Goal: Transaction & Acquisition: Purchase product/service

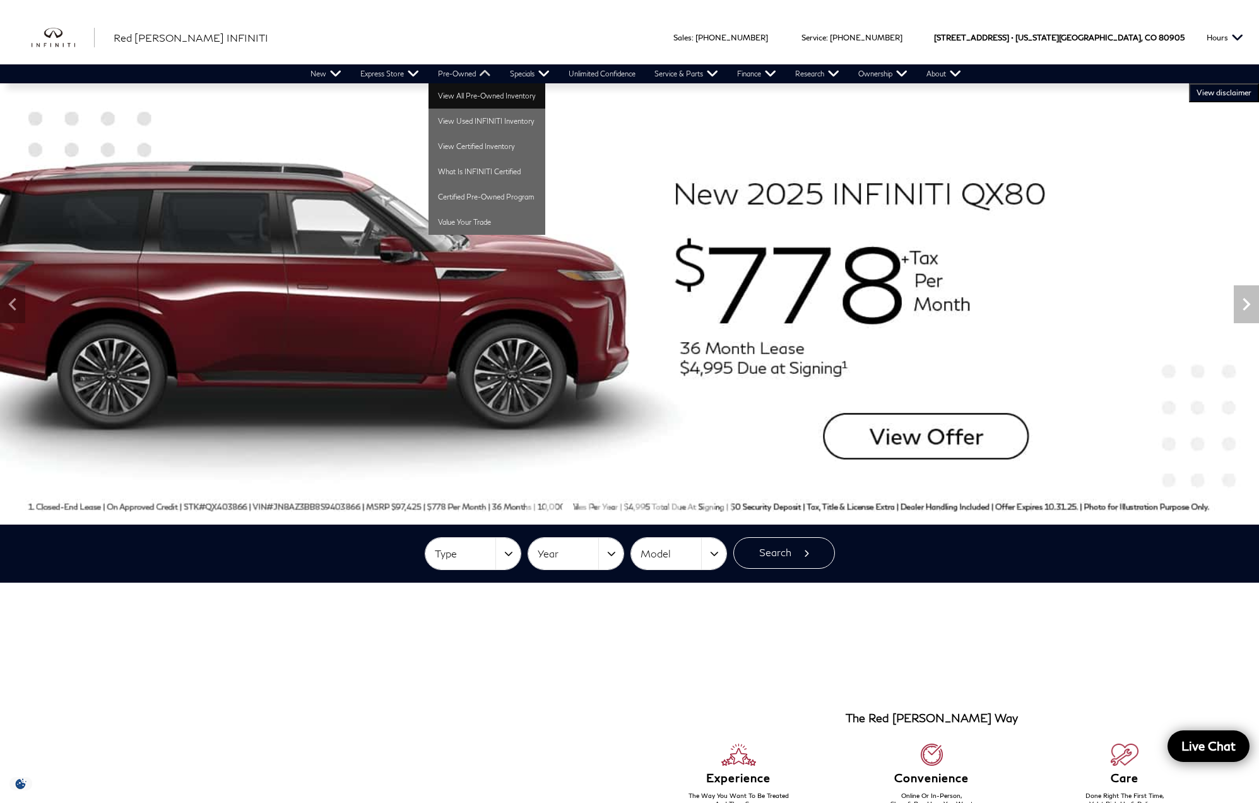
click at [476, 95] on link "View All Pre-Owned Inventory" at bounding box center [487, 95] width 117 height 25
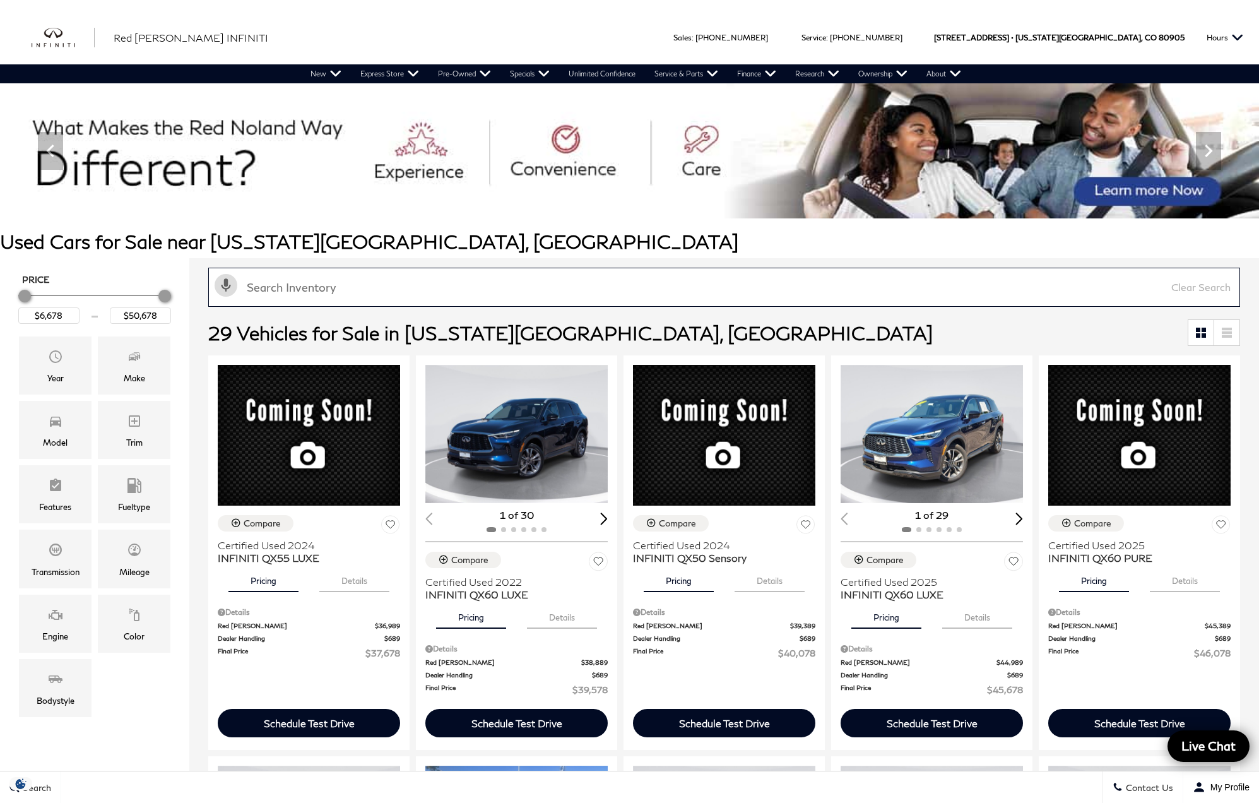
click at [378, 277] on input "text" at bounding box center [724, 287] width 1032 height 39
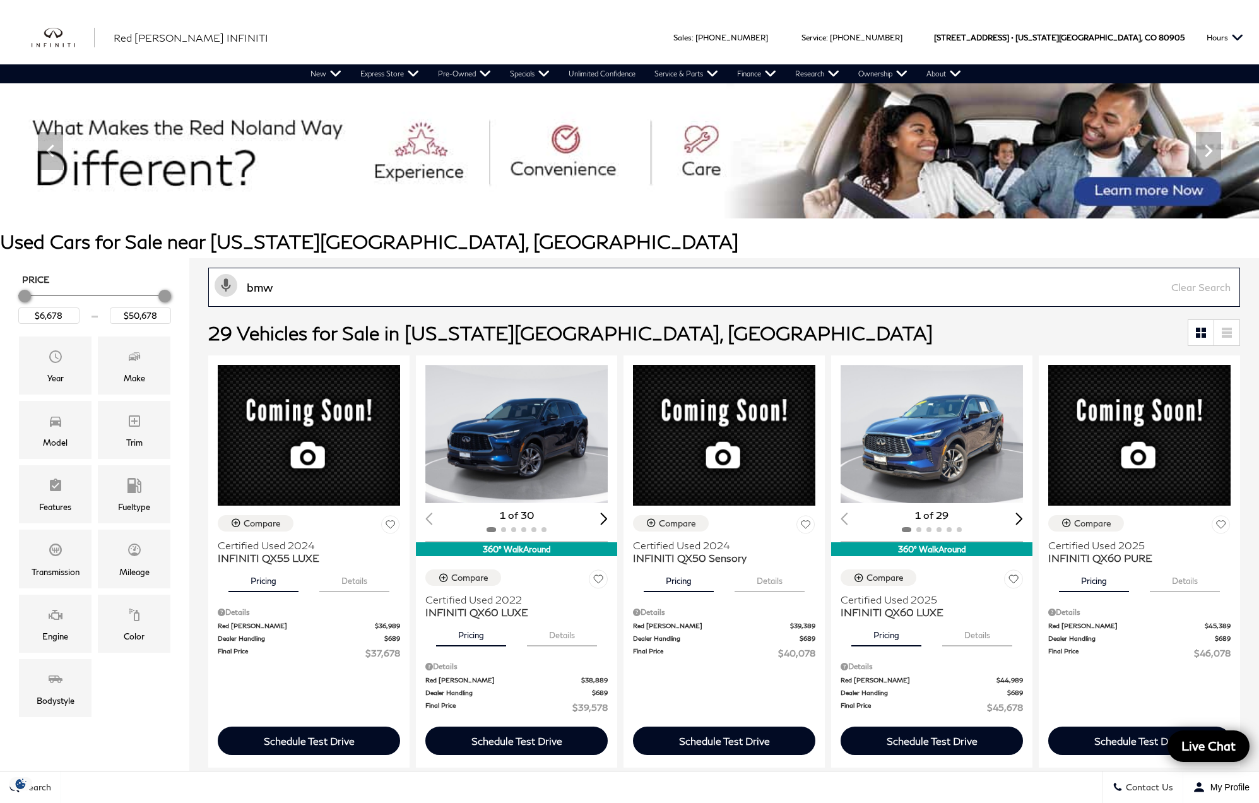
type input "bmw"
type input "$27,378"
type input "$38,578"
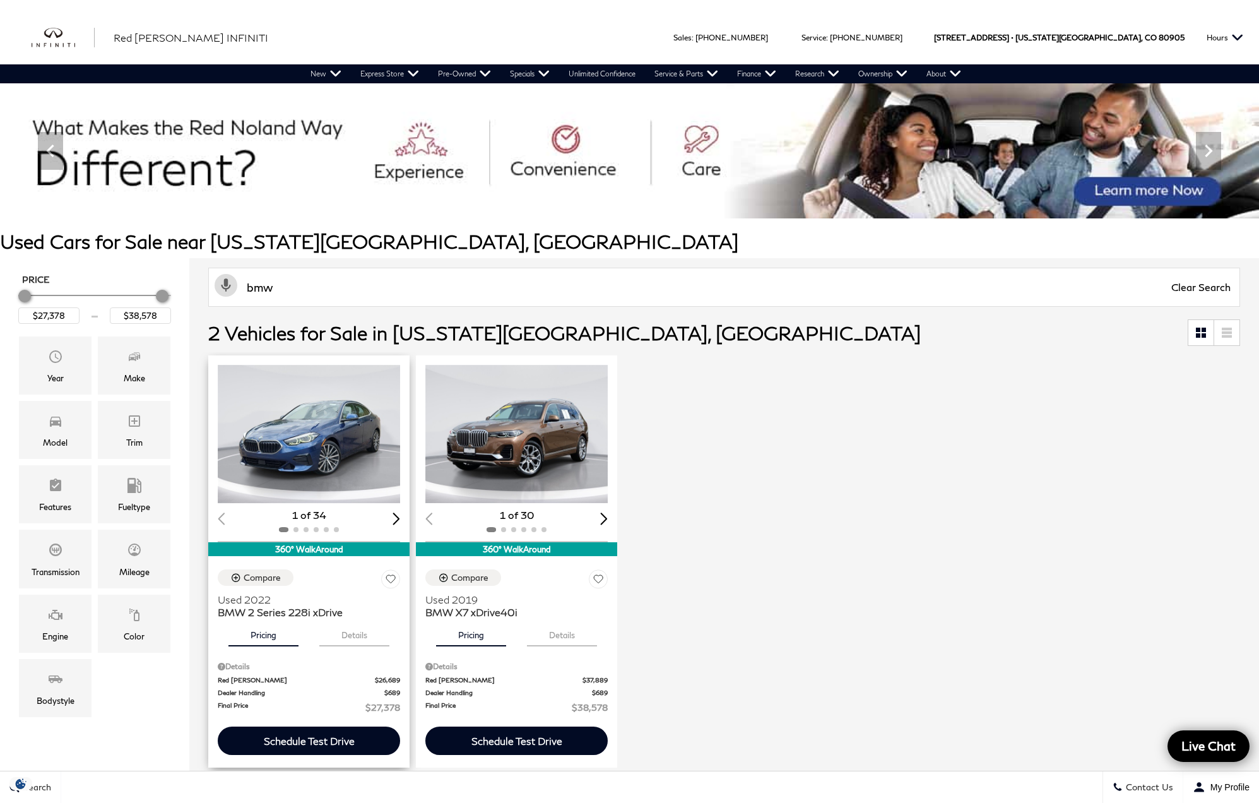
click at [304, 441] on img "1 / 2" at bounding box center [310, 434] width 184 height 138
